Goal: Information Seeking & Learning: Learn about a topic

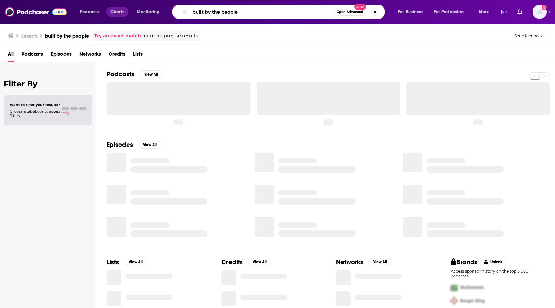
drag, startPoint x: 240, startPoint y: 10, endPoint x: 116, endPoint y: 9, distance: 124.6
click at [116, 9] on div "Podcasts Charts Monitoring built by the people Open Advanced New For Business F…" at bounding box center [285, 11] width 420 height 15
type input "peopletech"
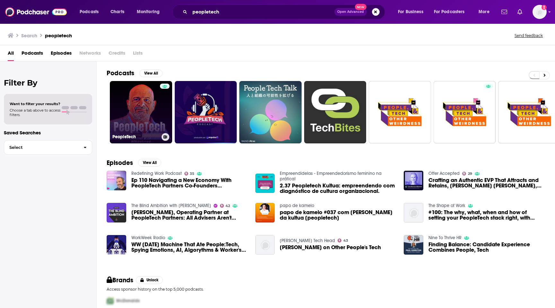
click at [133, 110] on link "PeopleTech" at bounding box center [141, 112] width 62 height 62
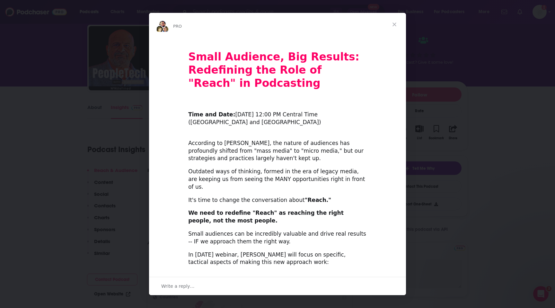
scroll to position [19, 0]
click at [53, 148] on div "Intercom messenger" at bounding box center [277, 154] width 555 height 308
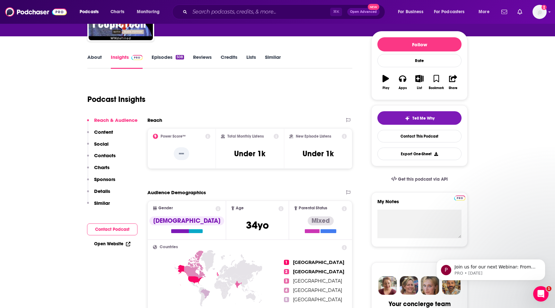
scroll to position [0, 0]
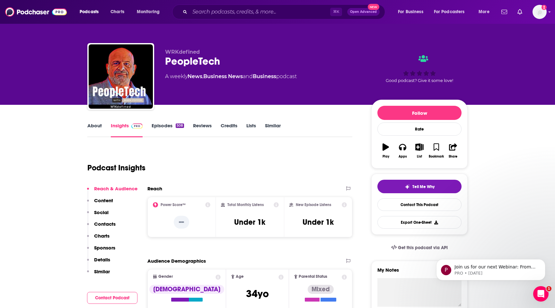
click at [176, 127] on div "508" at bounding box center [180, 125] width 8 height 4
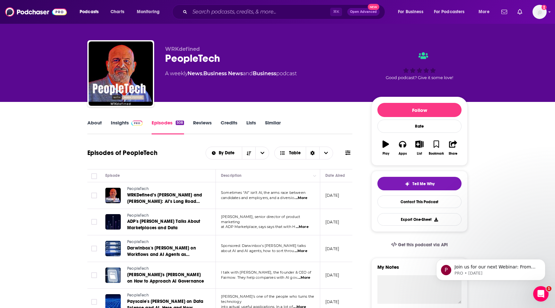
scroll to position [5, 0]
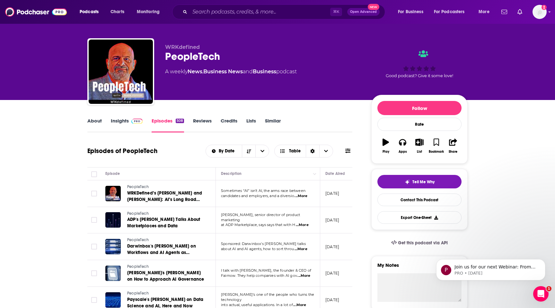
click at [93, 119] on link "About" at bounding box center [94, 125] width 14 height 15
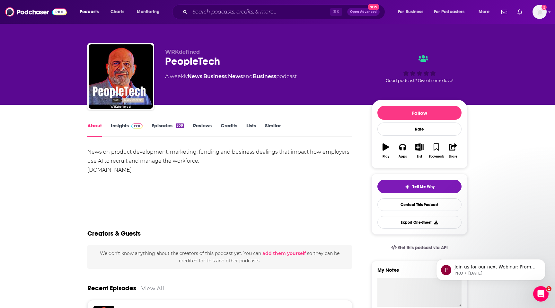
click at [128, 127] on link "Insights" at bounding box center [127, 129] width 32 height 15
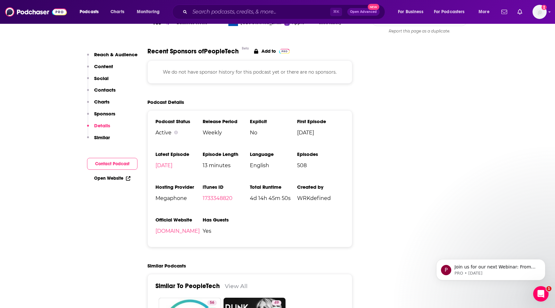
scroll to position [659, 0]
